Goal: Task Accomplishment & Management: Use online tool/utility

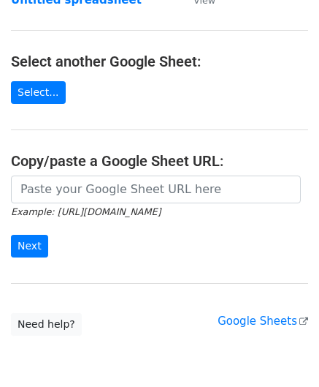
scroll to position [146, 0]
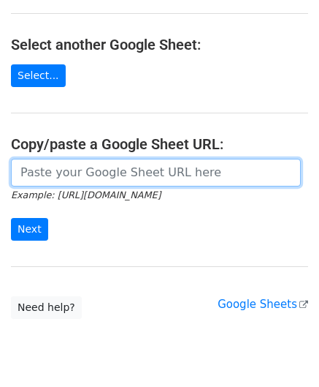
click at [56, 172] on input "url" at bounding box center [156, 173] width 290 height 28
paste input "https://docs.google.com/spreadsheets/d/1cDFbhu_YHOVfhqZK8uDWEMjOcmH1ypELoDBwnNt…"
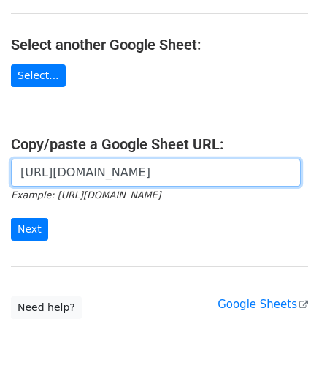
scroll to position [0, 341]
type input "https://docs.google.com/spreadsheets/d/1cDFbhu_YHOVfhqZK8uDWEMjOcmH1ypELoDBwnNt…"
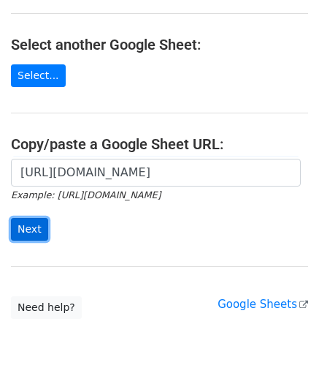
click at [35, 224] on input "Next" at bounding box center [29, 229] width 37 height 23
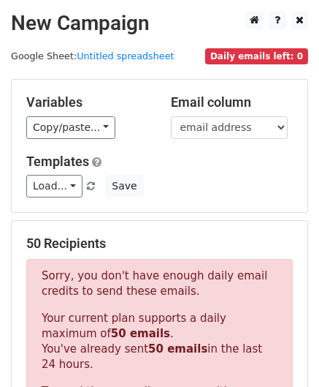
scroll to position [493, 0]
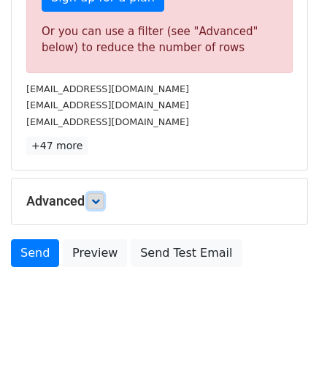
click at [100, 197] on icon at bounding box center [95, 201] width 9 height 9
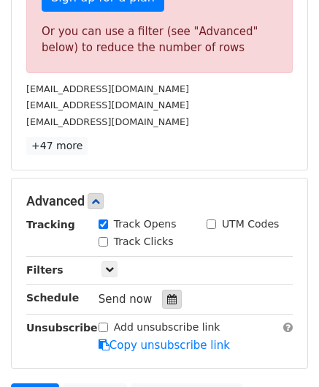
click at [167, 294] on icon at bounding box center [172, 299] width 10 height 10
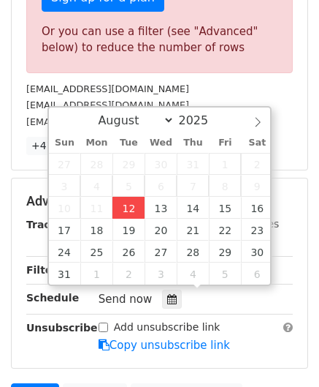
type input "[DATE] 12:00"
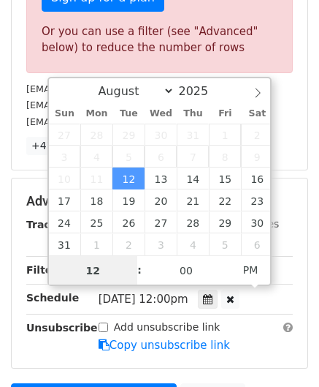
paste input "4"
type input "4"
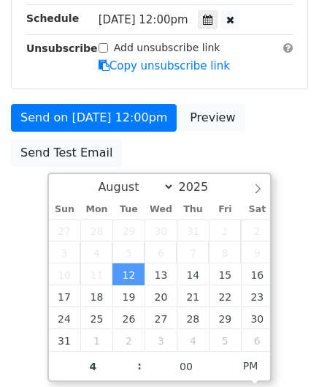
type input "[DATE] 16:00"
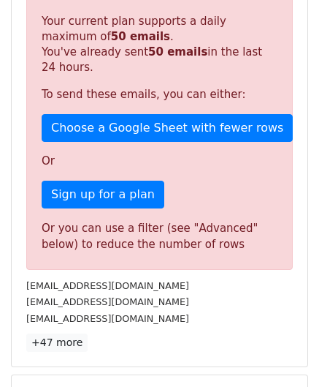
scroll to position [670, 0]
